Goal: Task Accomplishment & Management: Manage account settings

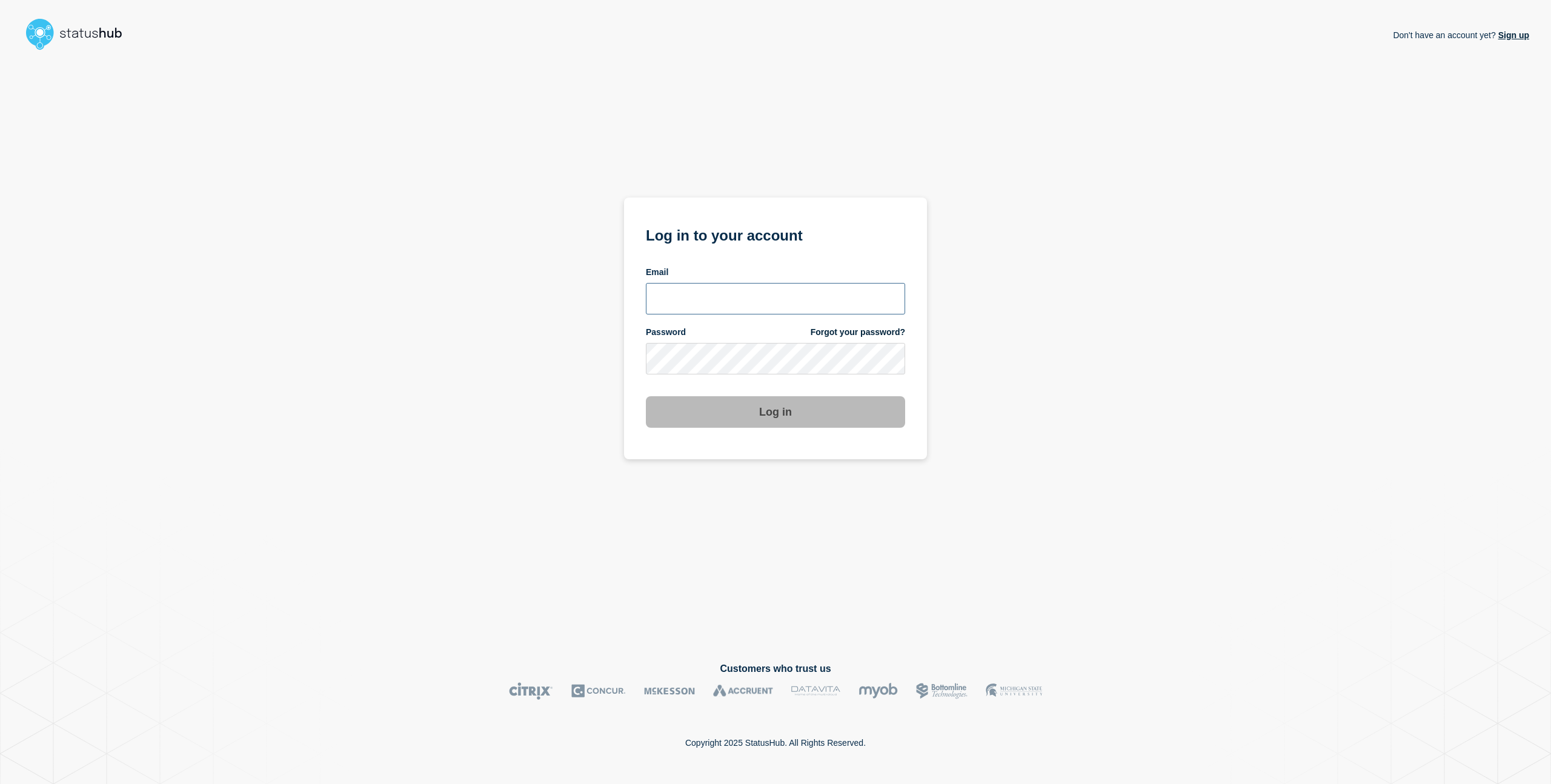
click at [732, 283] on input "email input" at bounding box center [776, 298] width 259 height 31
type input "[EMAIL_ADDRESS][DOMAIN_NAME]"
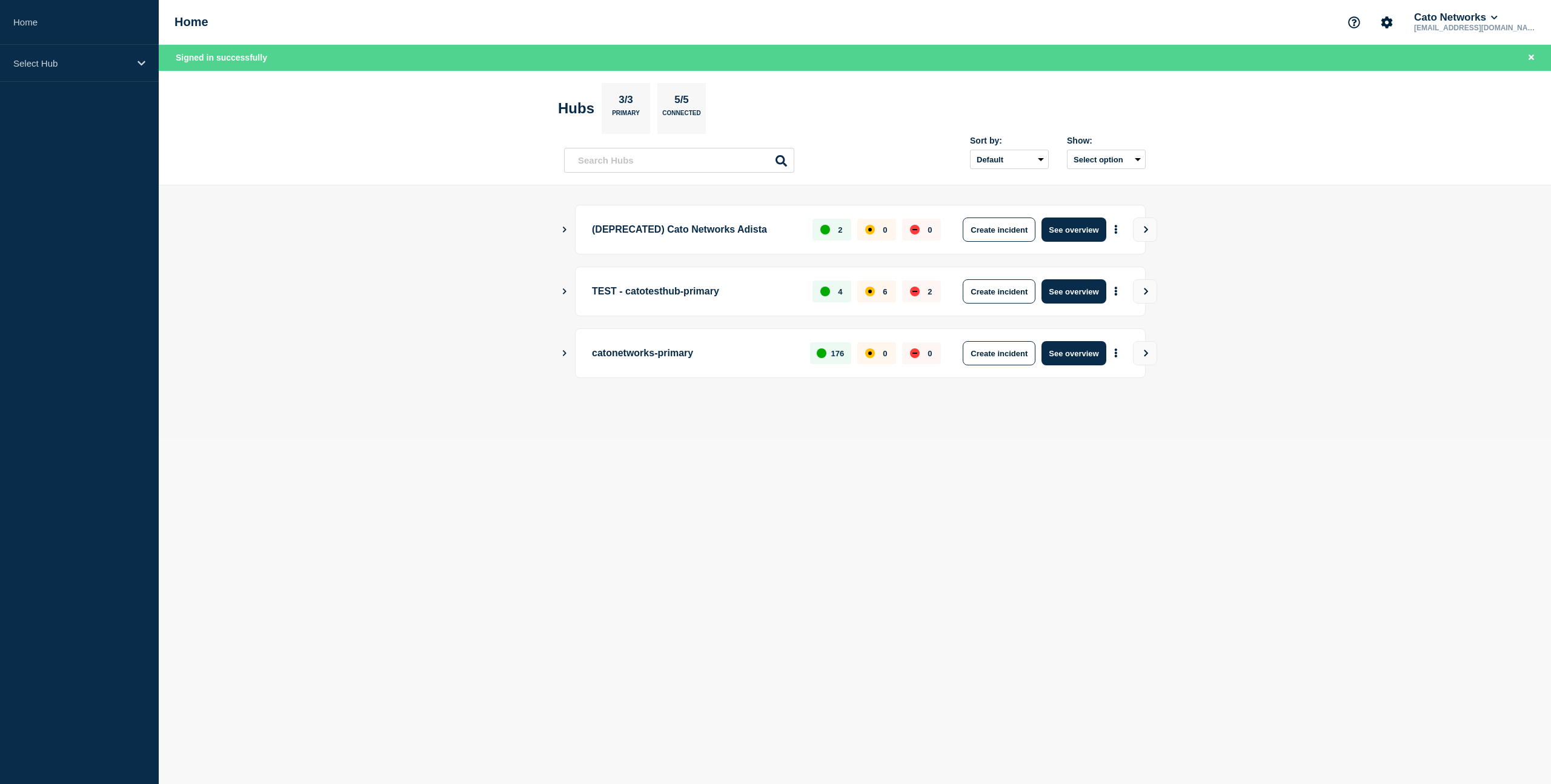
click at [563, 353] on icon "Show Connected Hubs" at bounding box center [565, 353] width 4 height 6
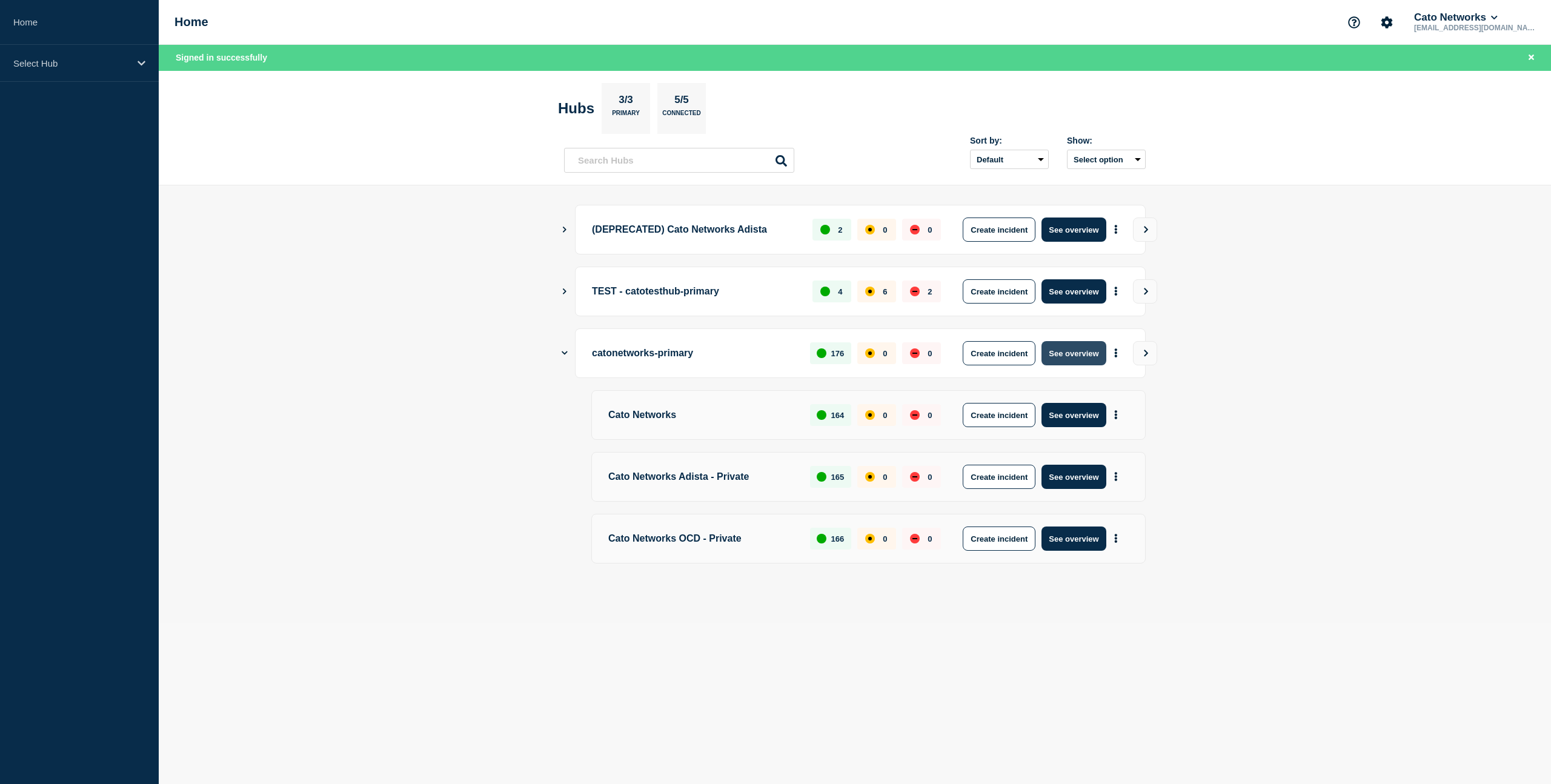
click at [1067, 355] on button "See overview" at bounding box center [1074, 353] width 65 height 24
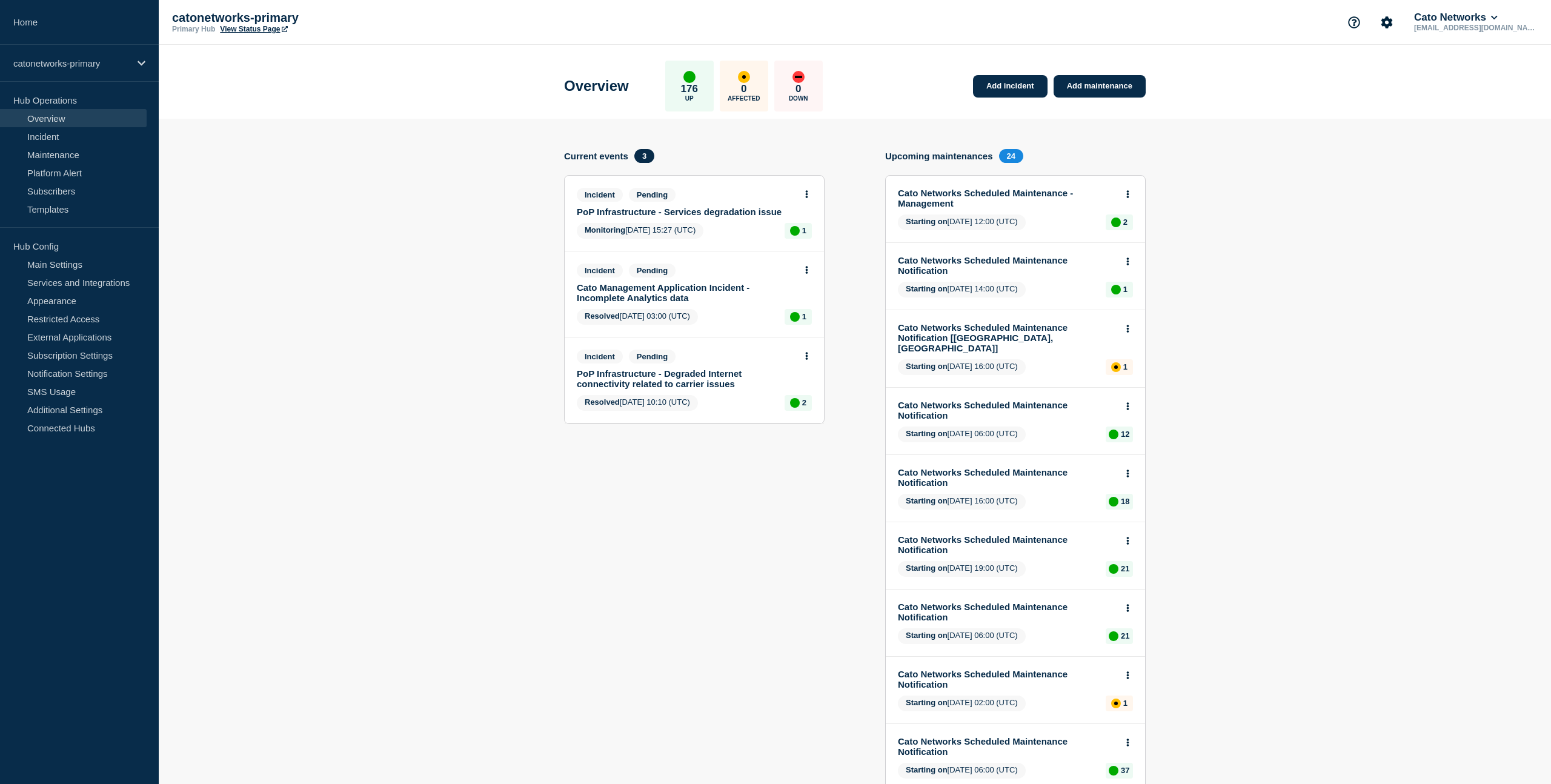
click at [675, 229] on span "Monitoring 2025-09-26 15:27 (UTC)" at bounding box center [640, 231] width 127 height 16
click at [809, 198] on button at bounding box center [807, 195] width 10 height 10
click at [788, 245] on link "Edit draft" at bounding box center [798, 243] width 34 height 10
click at [787, 229] on link "View incident" at bounding box center [806, 227] width 50 height 10
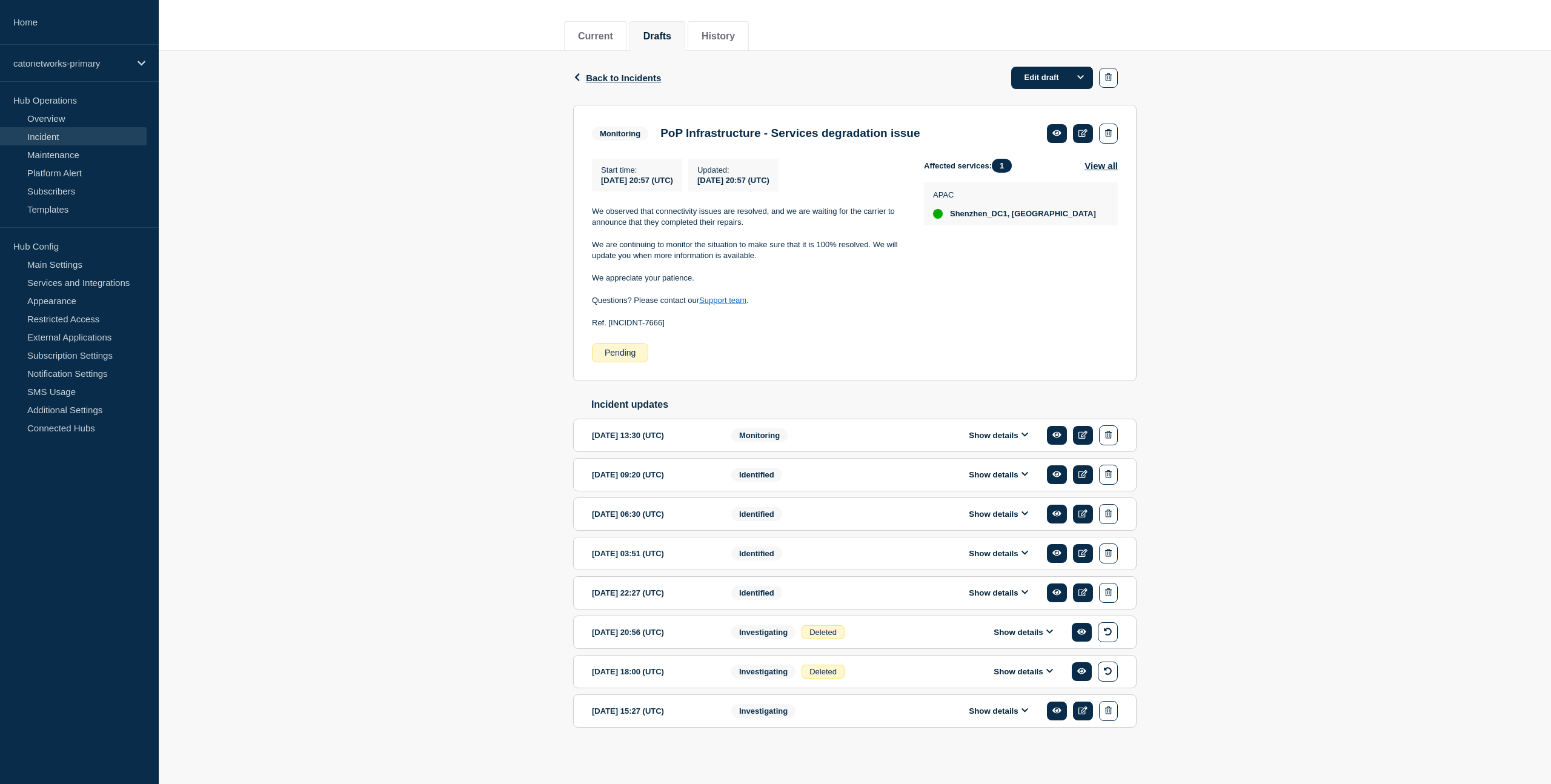
scroll to position [162, 0]
click at [1082, 129] on icon at bounding box center [1083, 133] width 9 height 8
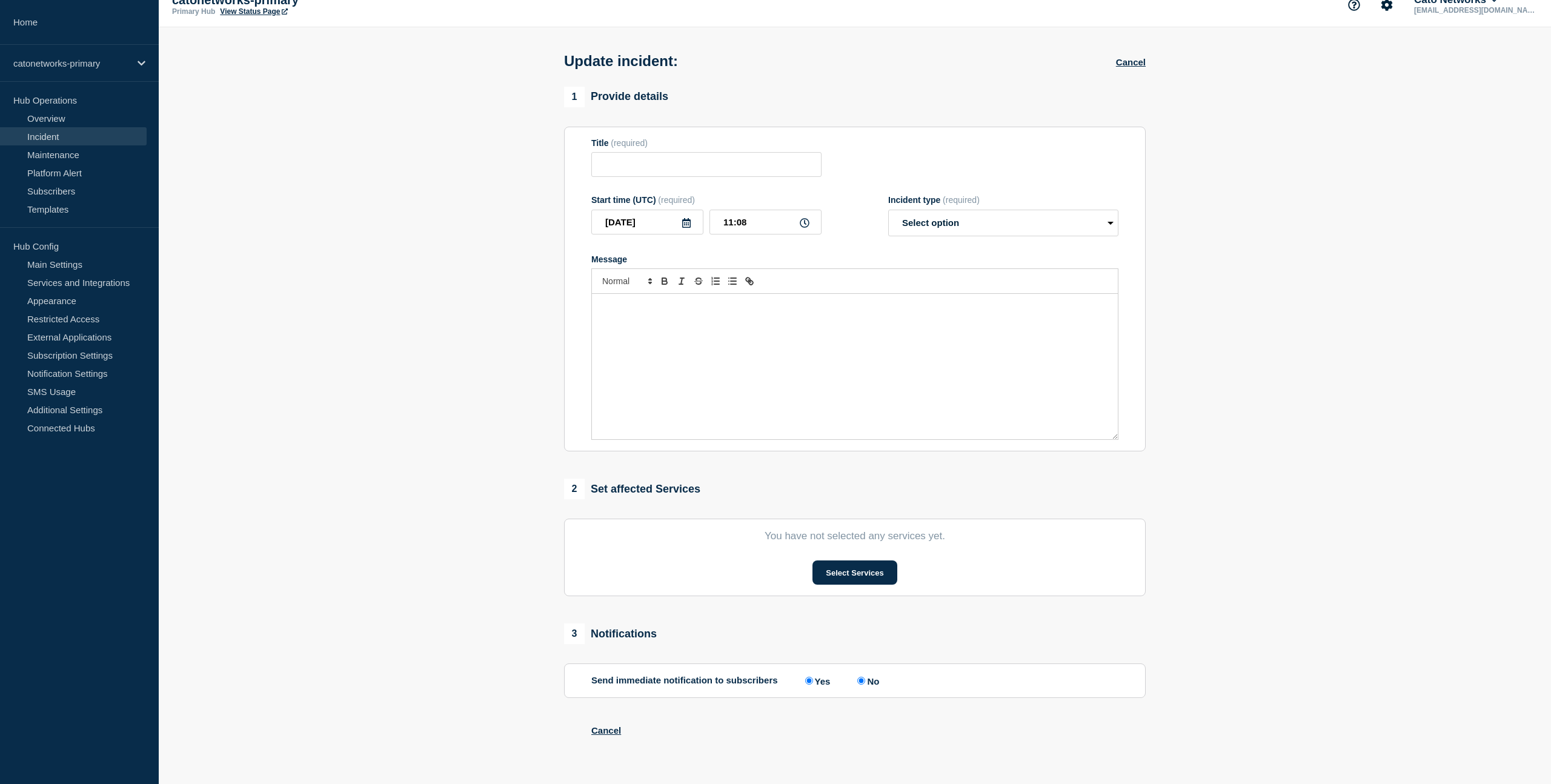
type input "PoP Infrastructure - Services degradation issue"
type input "2025-09-27"
type input "20:57"
select select "monitoring"
radio input "false"
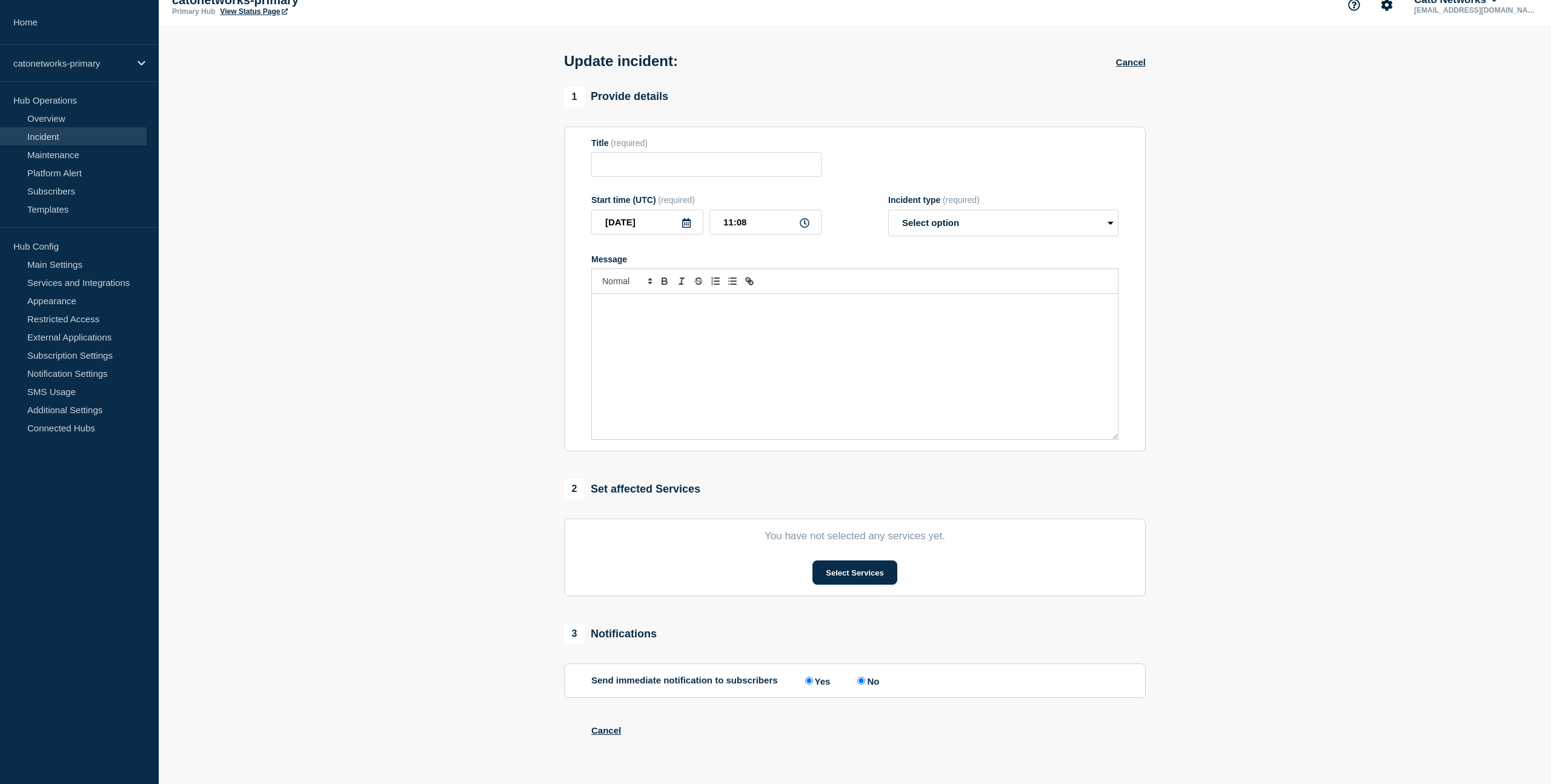
radio input "true"
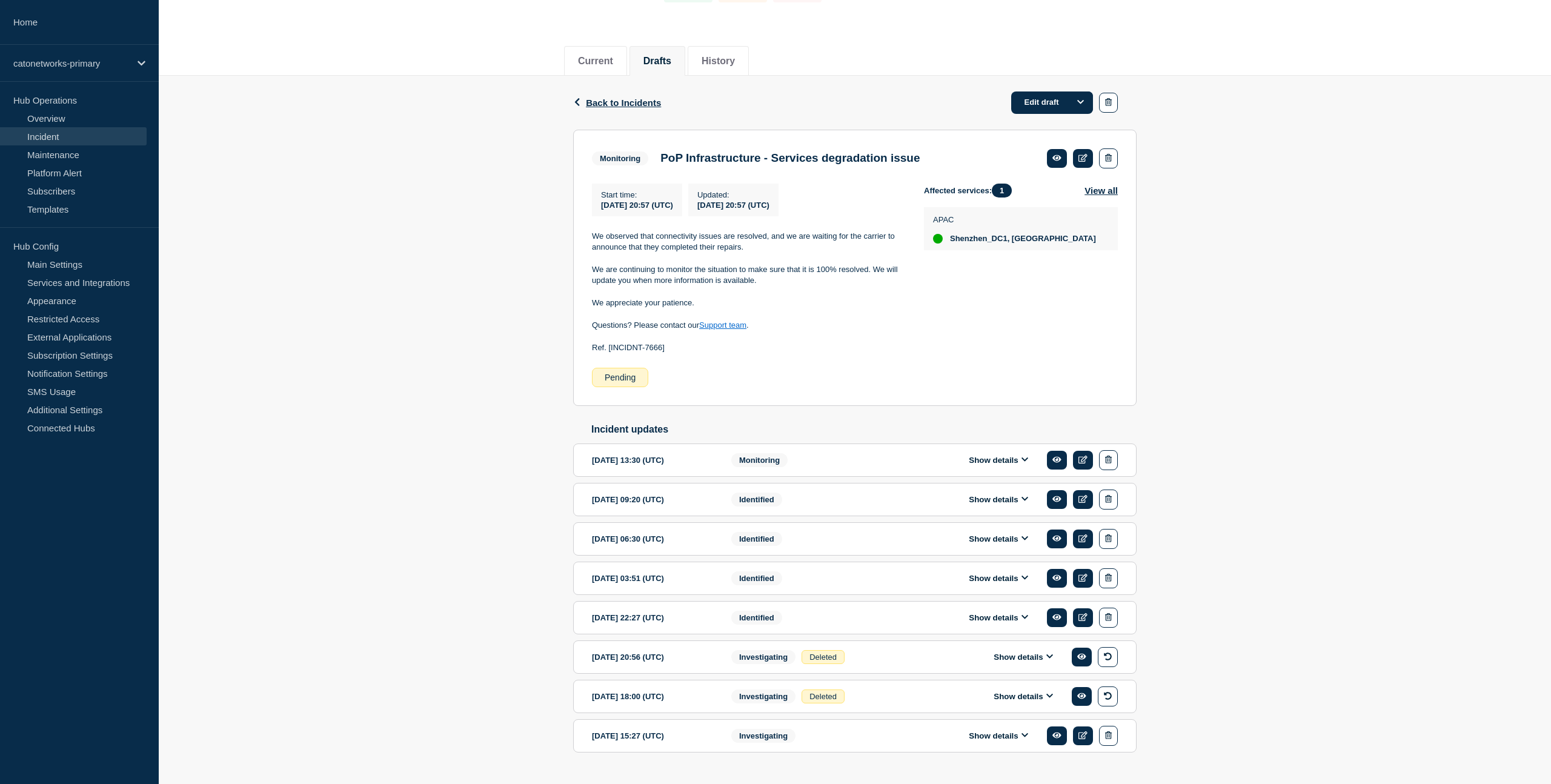
scroll to position [163, 0]
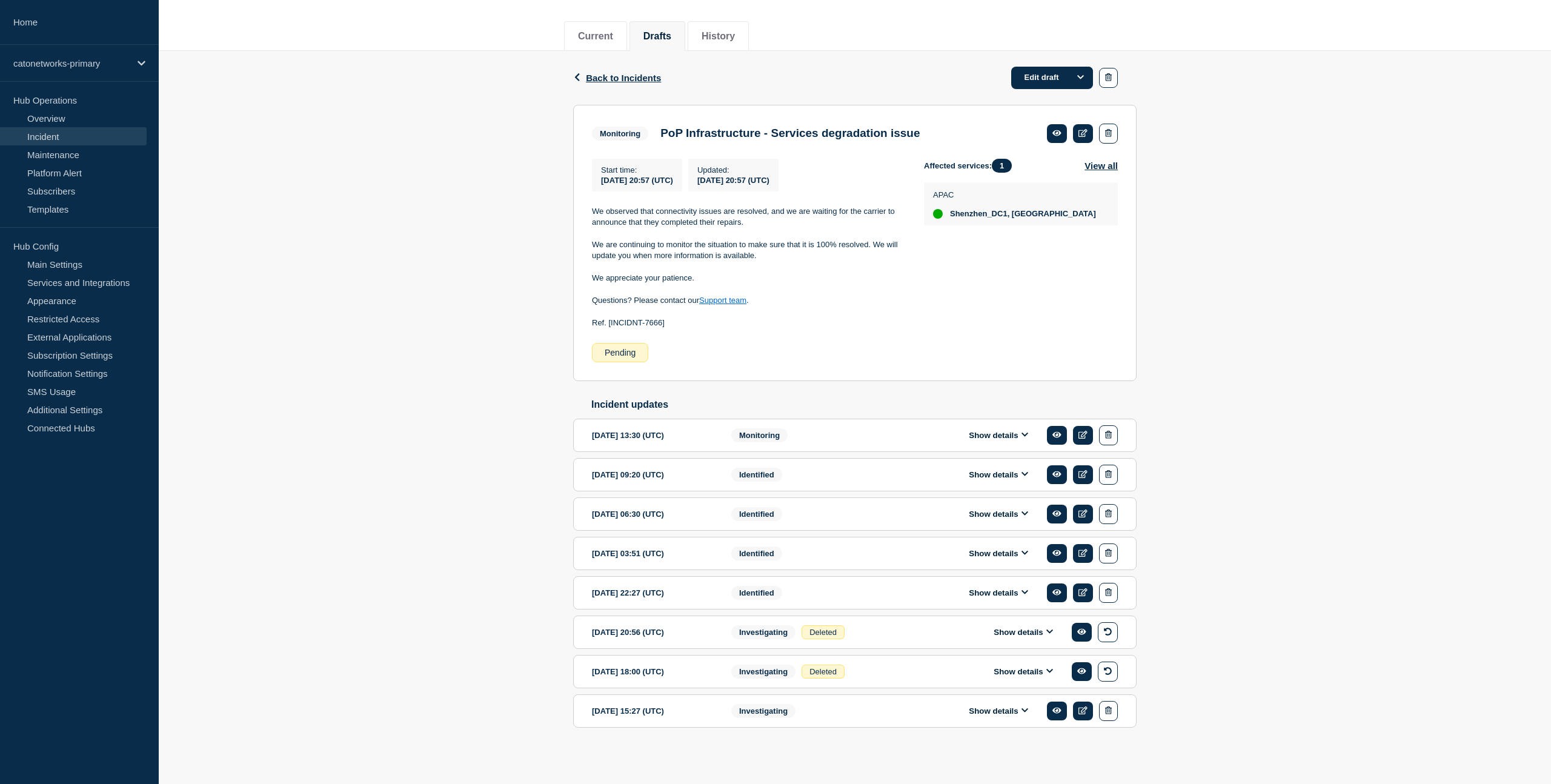
click at [846, 425] on div "Monitoring" at bounding box center [805, 435] width 147 height 20
click at [666, 426] on div "2025-09-27 13:30 (UTC)" at bounding box center [652, 435] width 121 height 20
click at [1060, 432] on icon at bounding box center [1057, 435] width 9 height 6
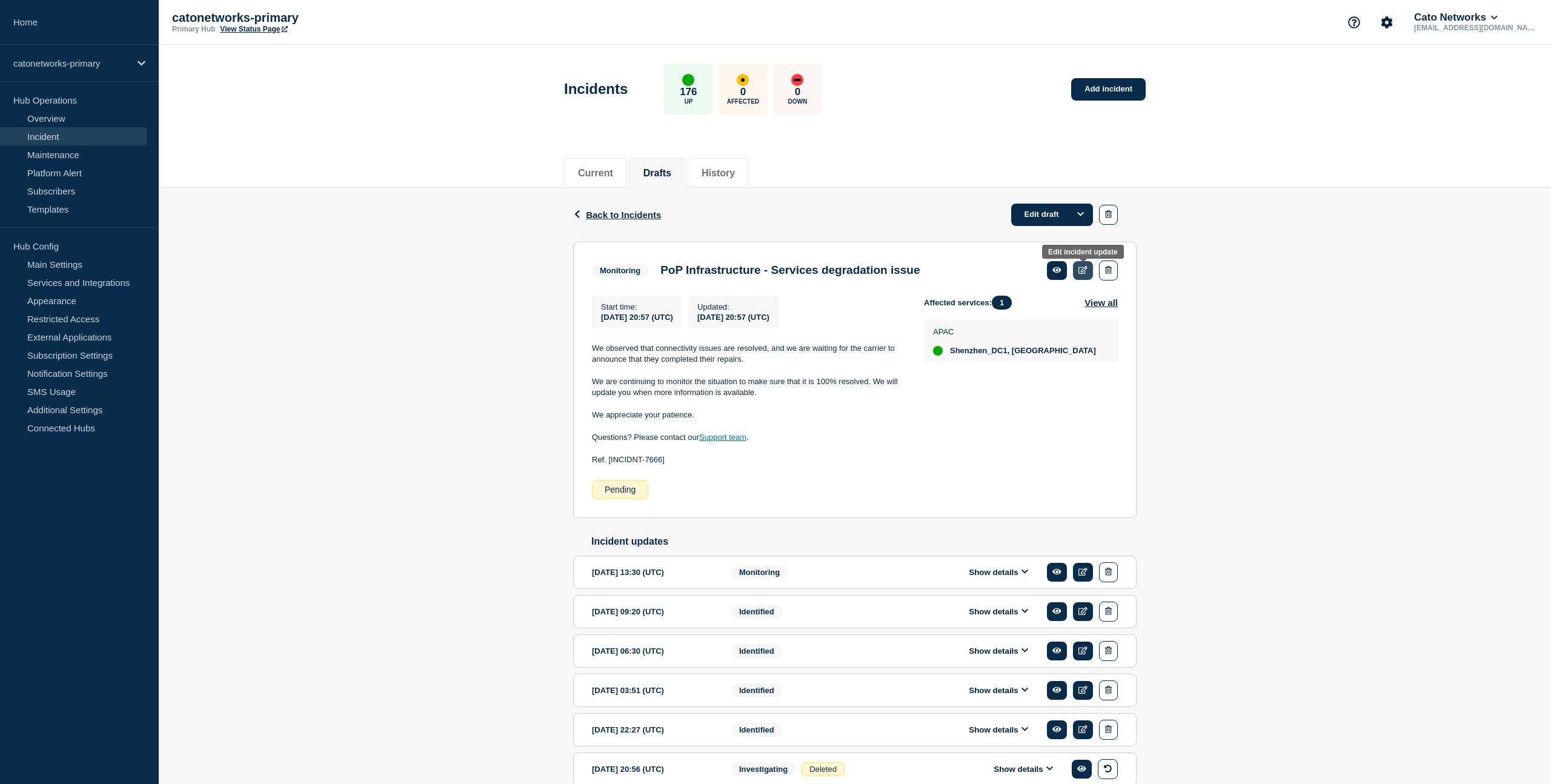
click at [1081, 270] on icon at bounding box center [1083, 270] width 9 height 8
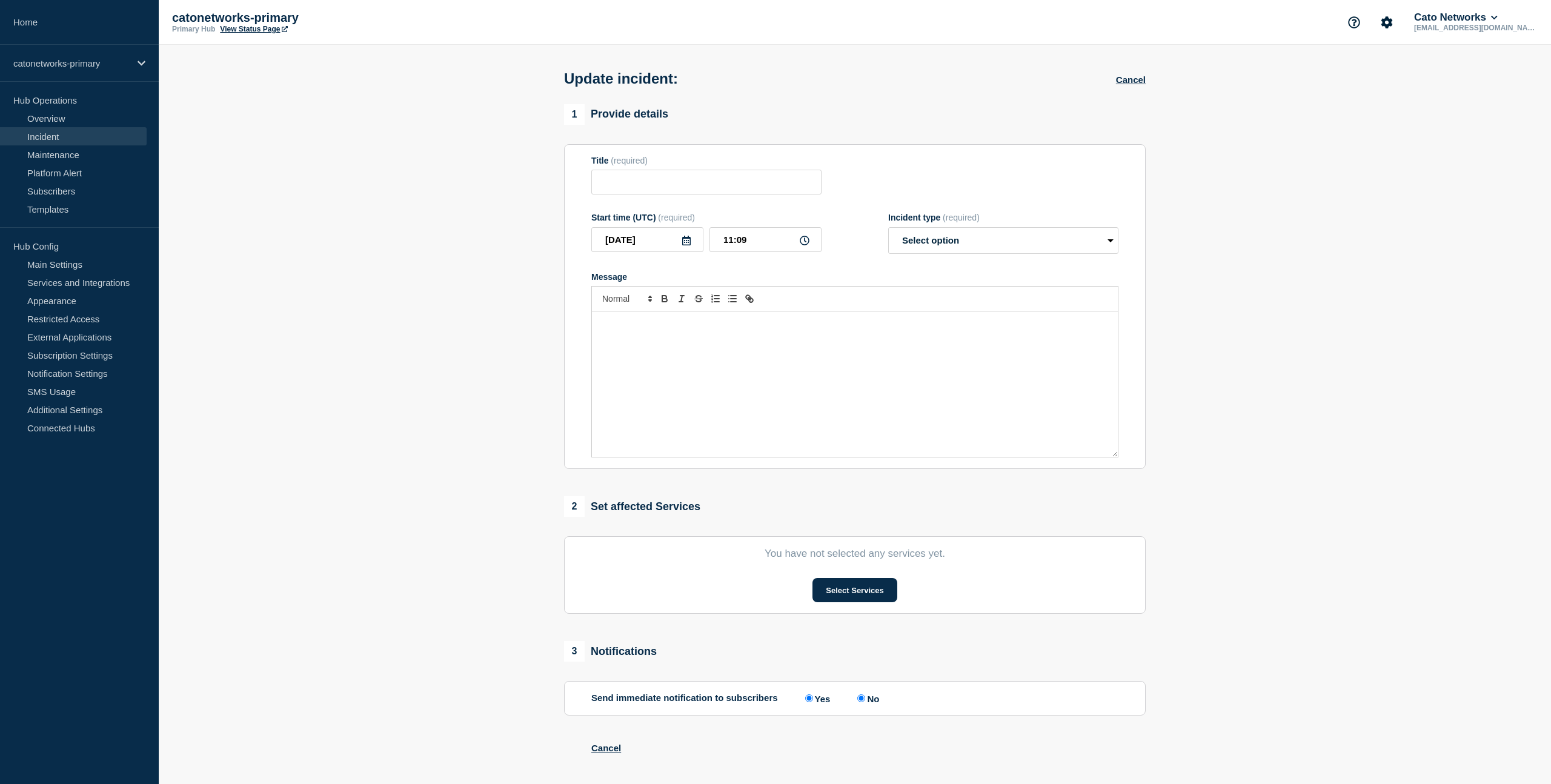
type input "PoP Infrastructure - Services degradation issue"
type input "2025-09-27"
type input "20:57"
select select "monitoring"
radio input "false"
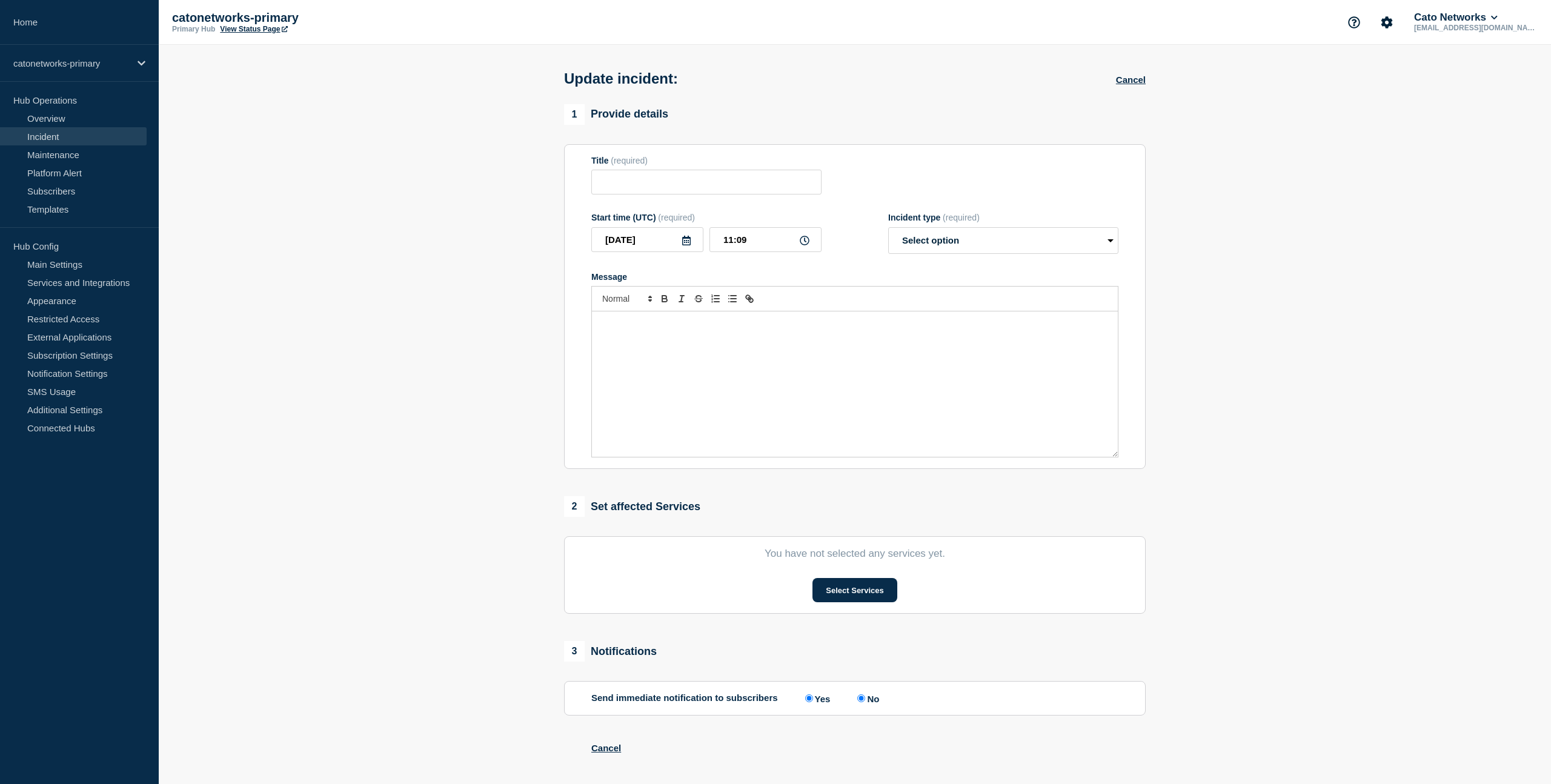
radio input "true"
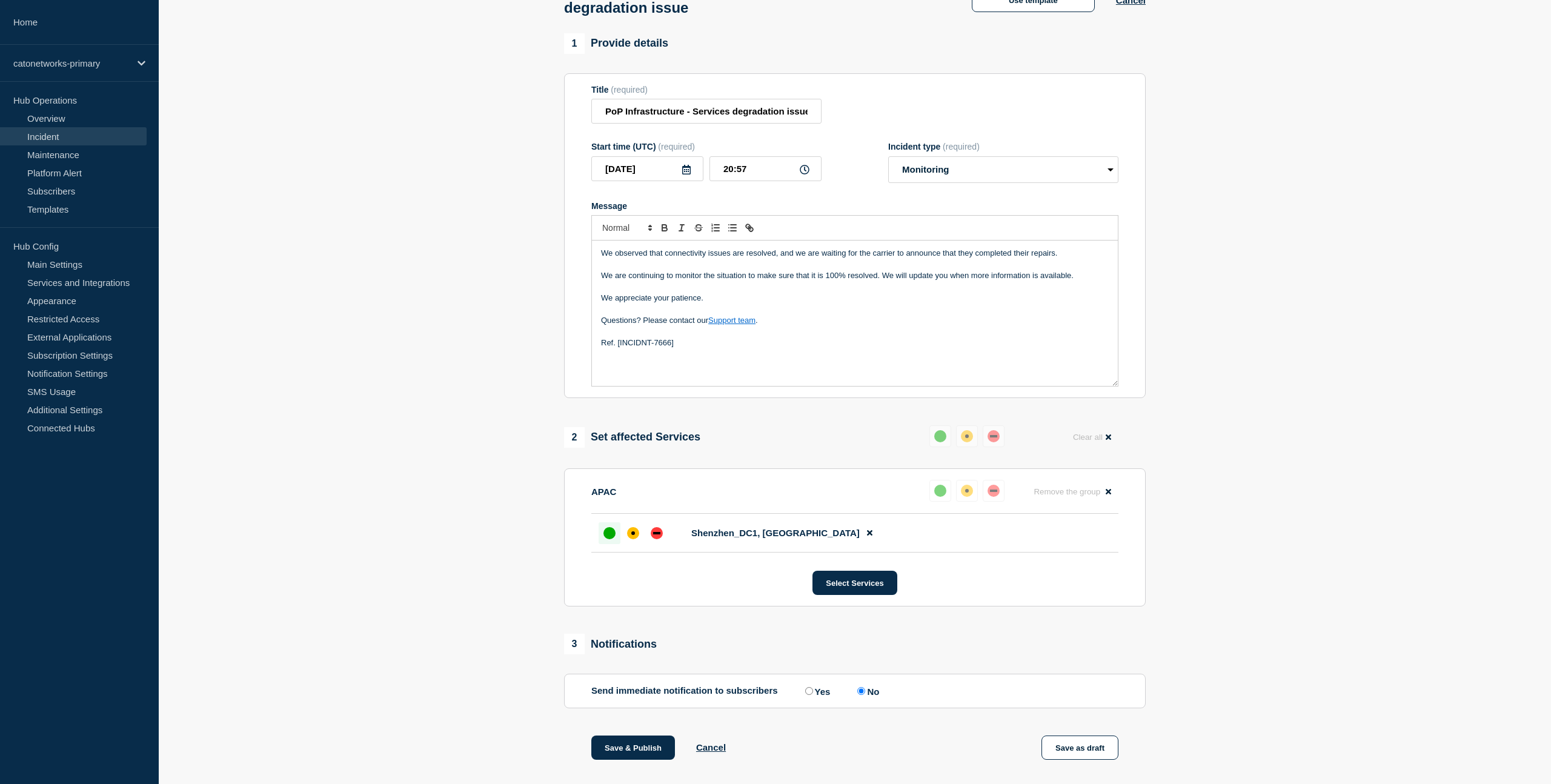
scroll to position [132, 0]
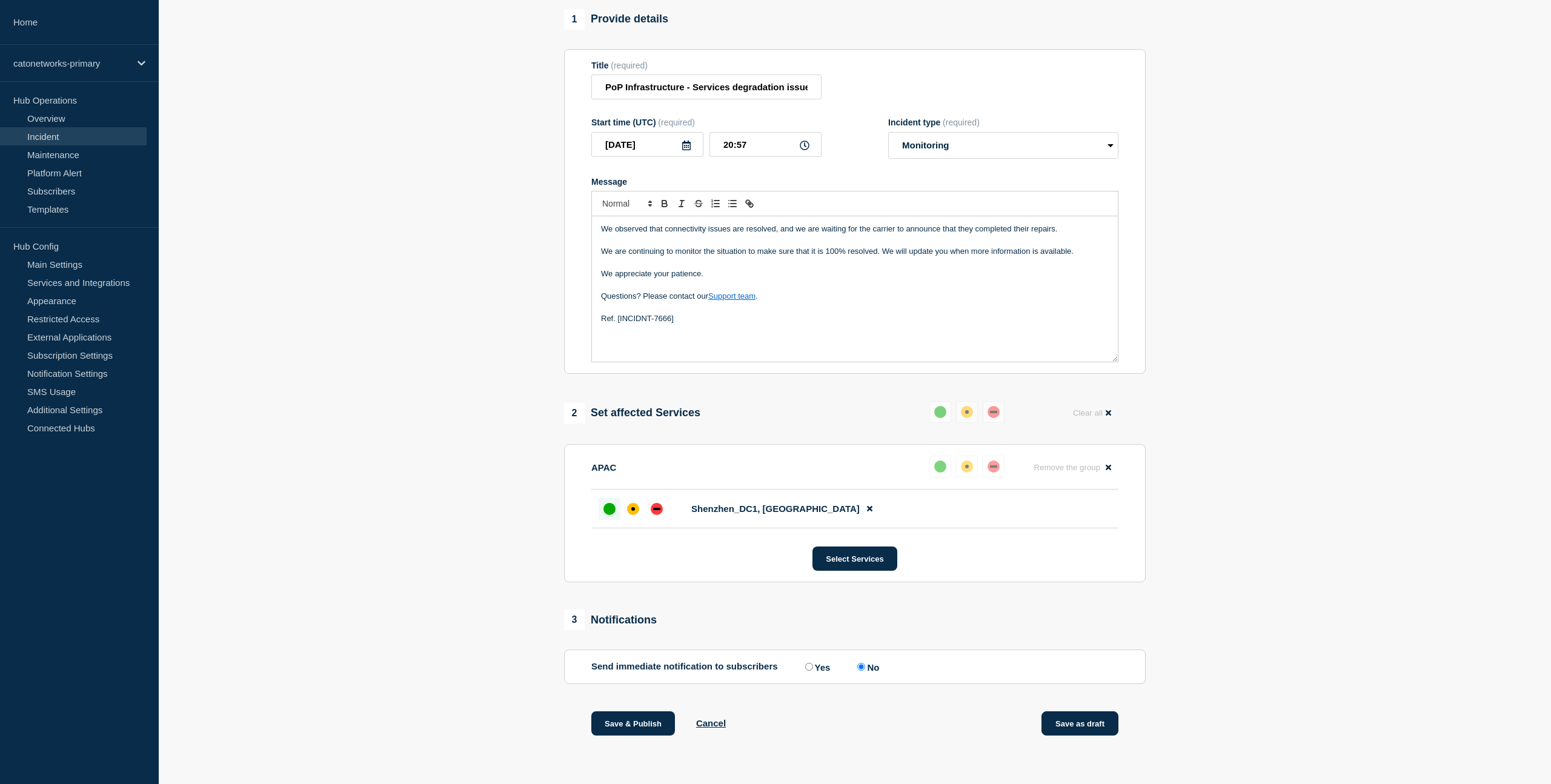
click at [1083, 728] on button "Save as draft" at bounding box center [1080, 723] width 77 height 24
